Goal: Task Accomplishment & Management: Use online tool/utility

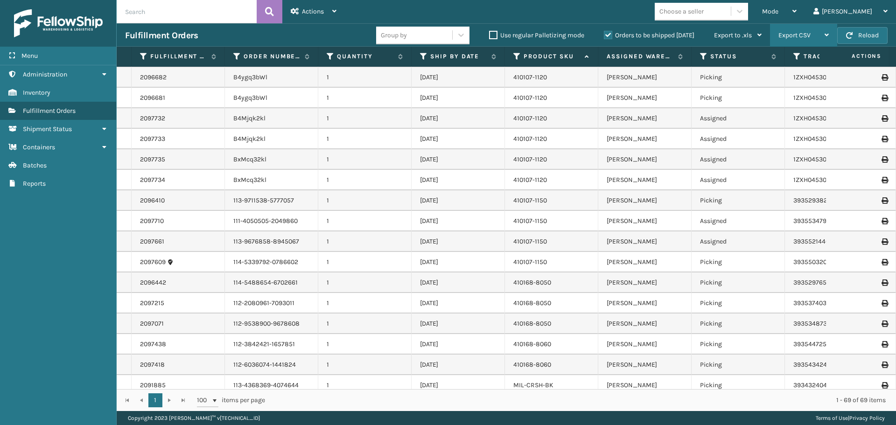
scroll to position [373, 0]
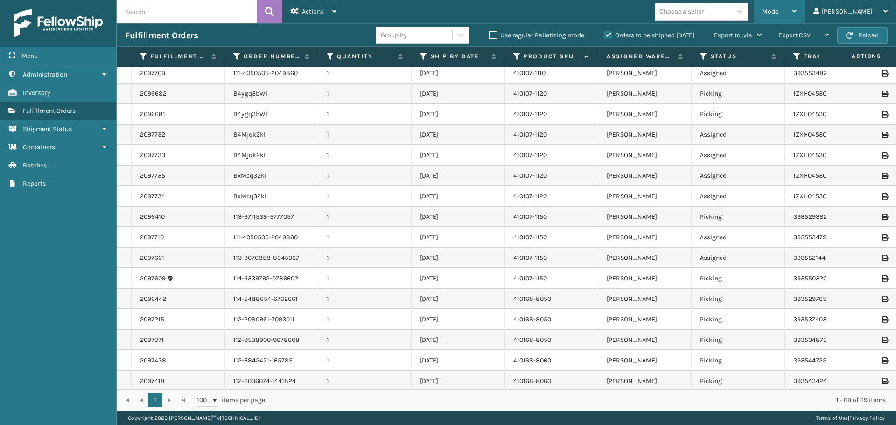
click at [797, 17] on div "Mode" at bounding box center [779, 11] width 35 height 23
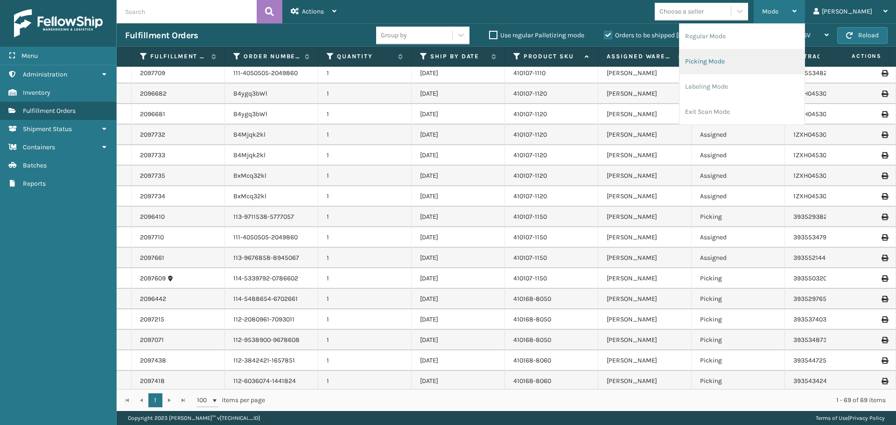
click at [753, 64] on li "Picking Mode" at bounding box center [741, 61] width 125 height 25
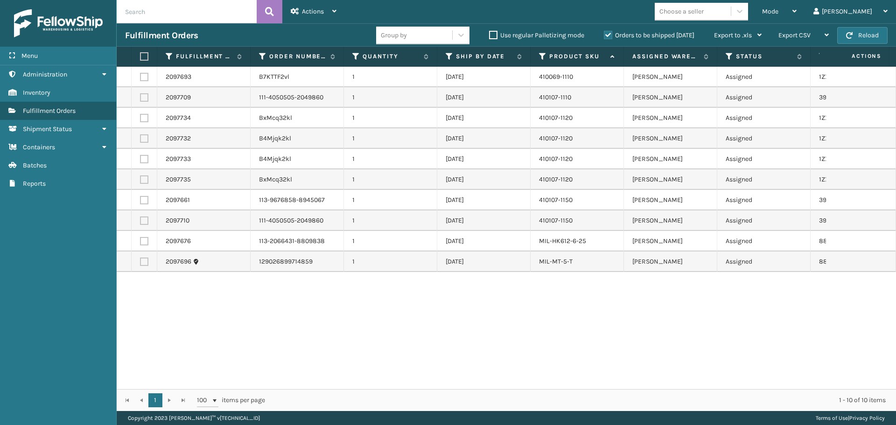
click at [144, 56] on label at bounding box center [143, 56] width 6 height 8
click at [140, 56] on input "checkbox" at bounding box center [140, 57] width 0 height 6
checkbox input "true"
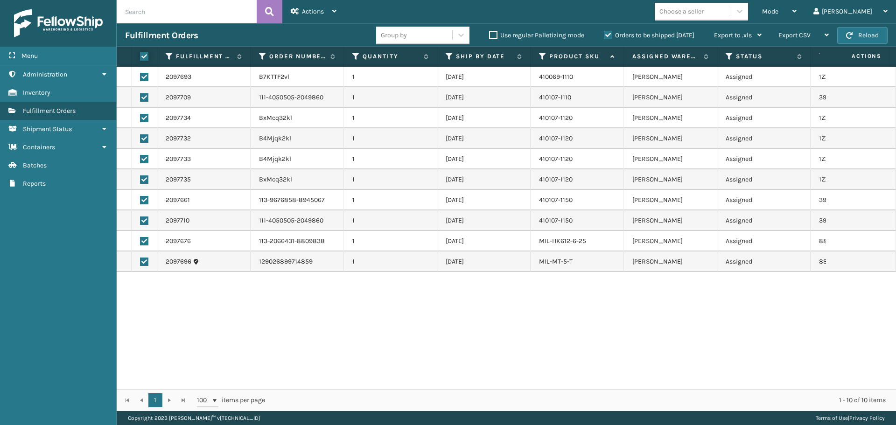
checkbox input "true"
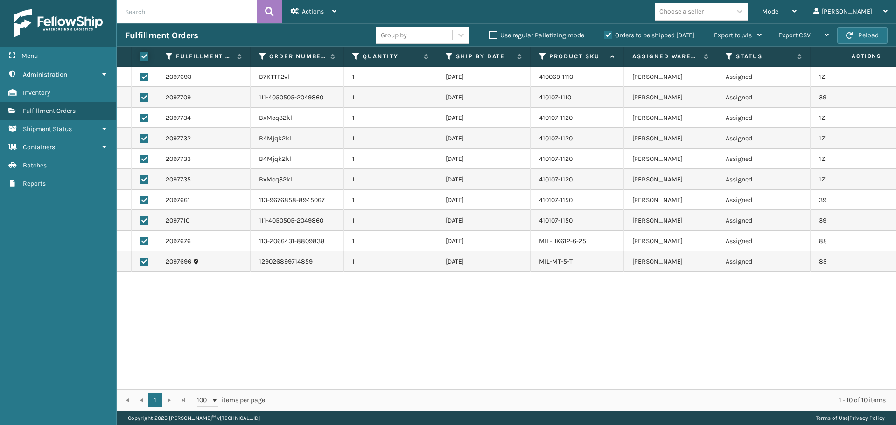
checkbox input "true"
click at [341, 10] on div "Actions Settings Remove All Filters Export Labels Create Picking Batch" at bounding box center [313, 11] width 63 height 23
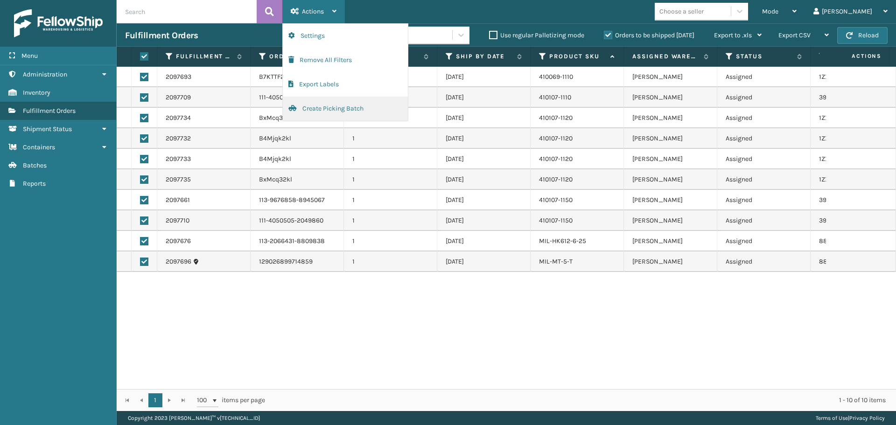
click at [347, 112] on button "Create Picking Batch" at bounding box center [345, 109] width 125 height 24
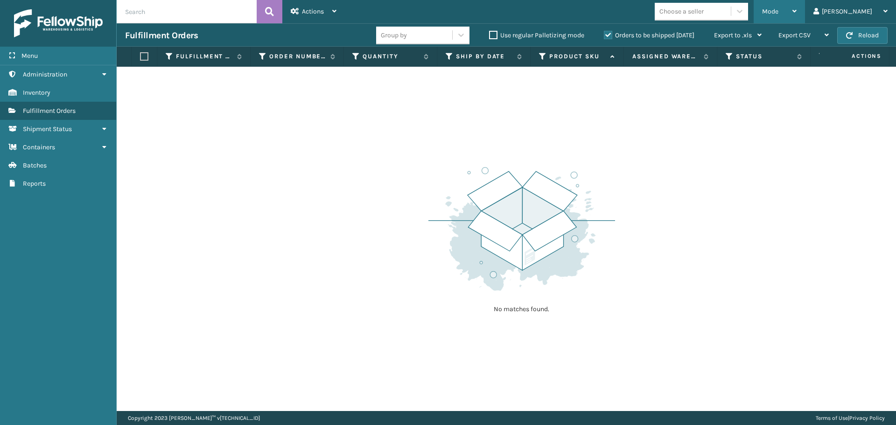
click at [797, 15] on div "Mode" at bounding box center [779, 11] width 35 height 23
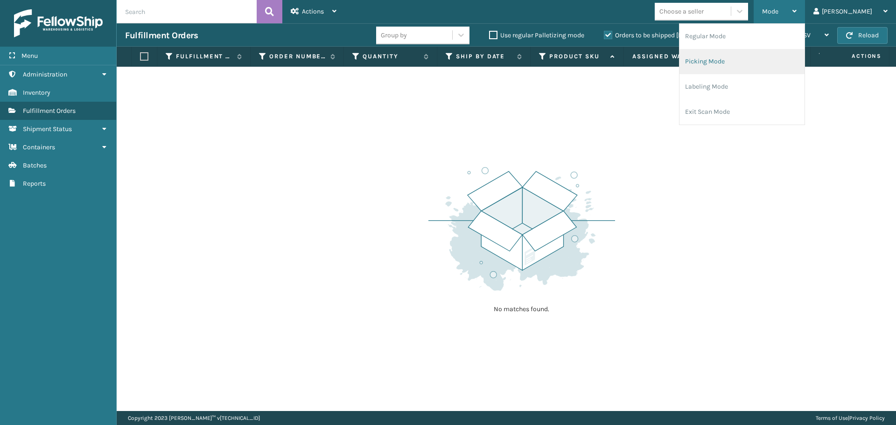
click at [754, 69] on li "Picking Mode" at bounding box center [741, 61] width 125 height 25
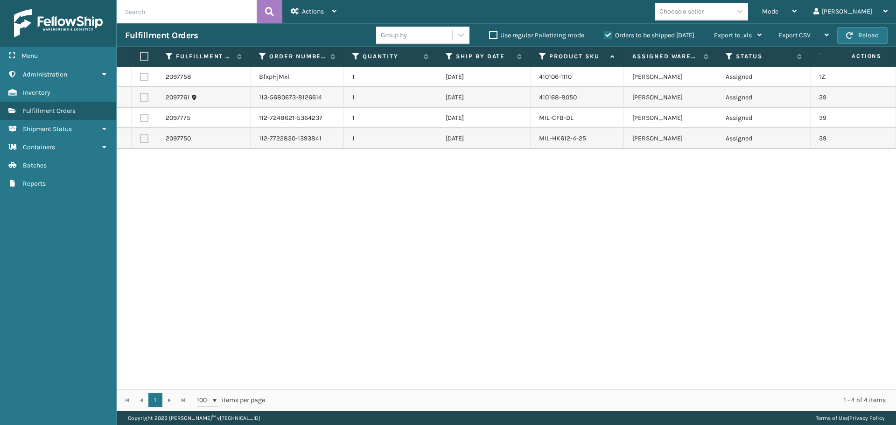
click at [144, 58] on label at bounding box center [143, 56] width 6 height 8
click at [140, 58] on input "checkbox" at bounding box center [140, 57] width 0 height 6
checkbox input "true"
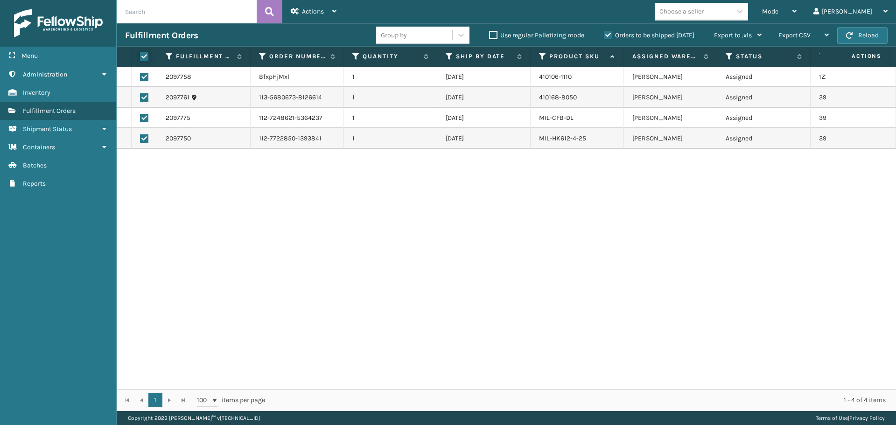
checkbox input "true"
click at [339, 7] on div "Actions Settings Remove All Filters Export Labels Create Picking Batch" at bounding box center [313, 11] width 63 height 23
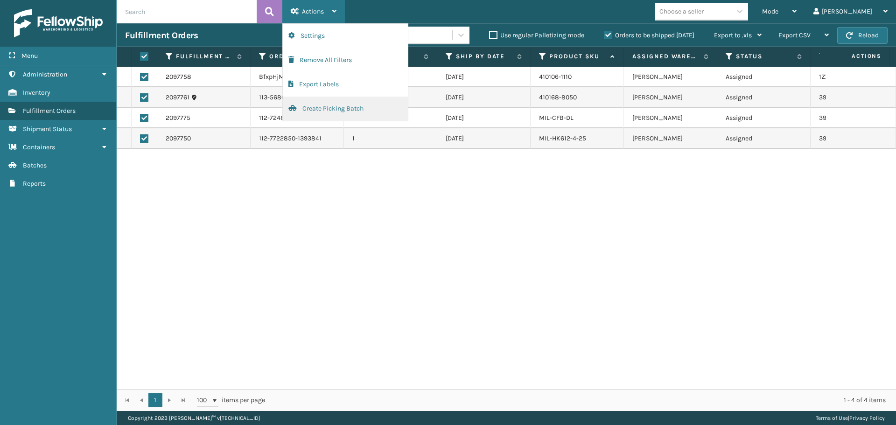
click at [359, 109] on button "Create Picking Batch" at bounding box center [345, 109] width 125 height 24
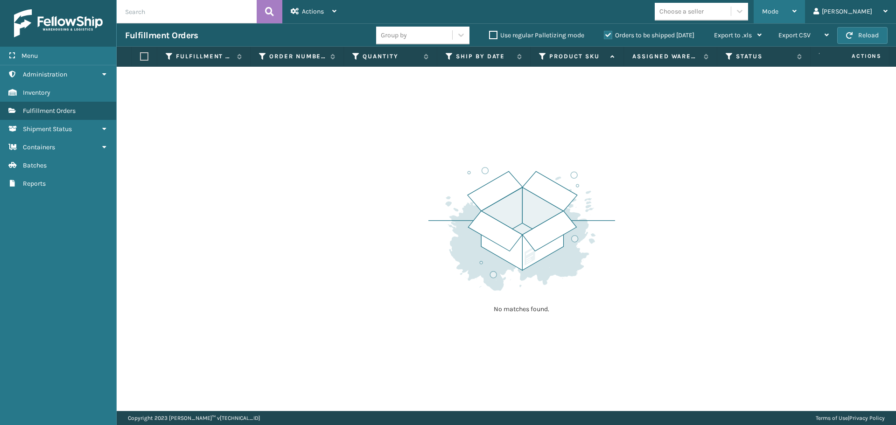
click at [797, 16] on div "Mode" at bounding box center [779, 11] width 35 height 23
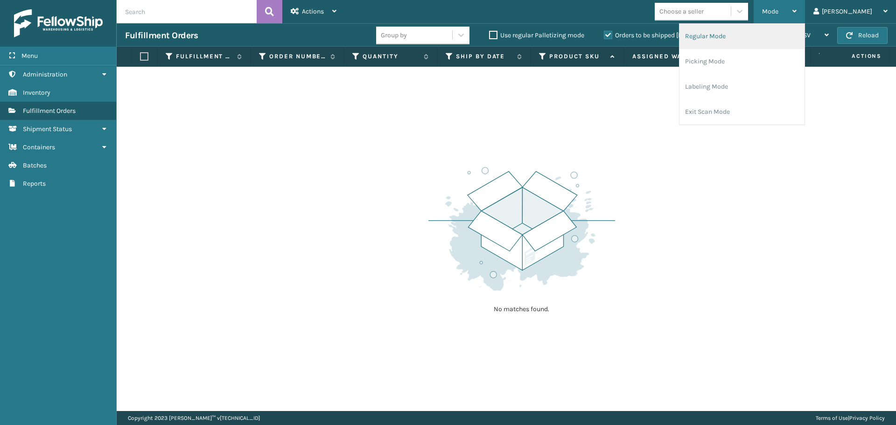
click at [763, 38] on li "Regular Mode" at bounding box center [741, 36] width 125 height 25
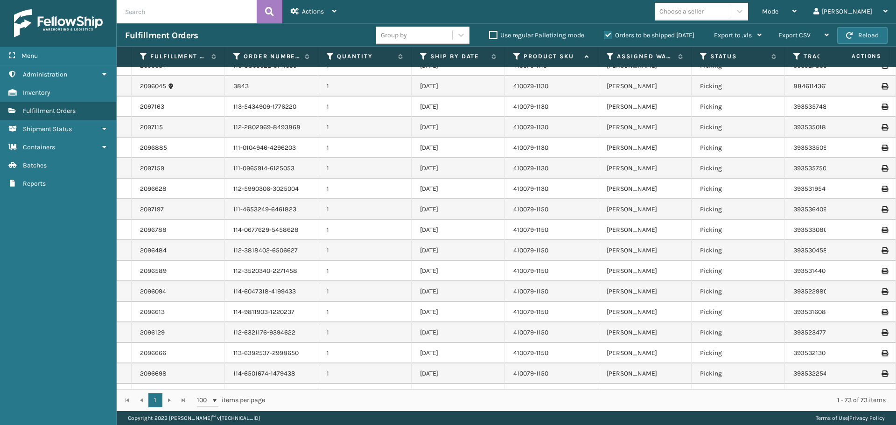
scroll to position [47, 0]
